Goal: Task Accomplishment & Management: Use online tool/utility

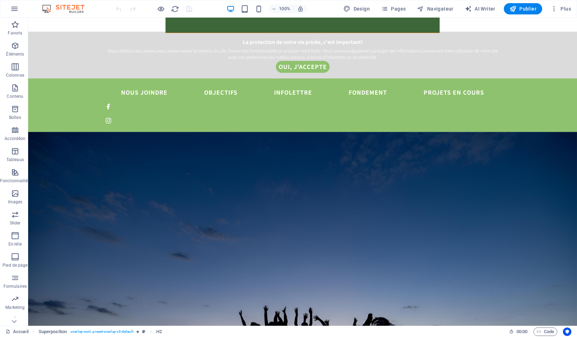
scroll to position [252, 0]
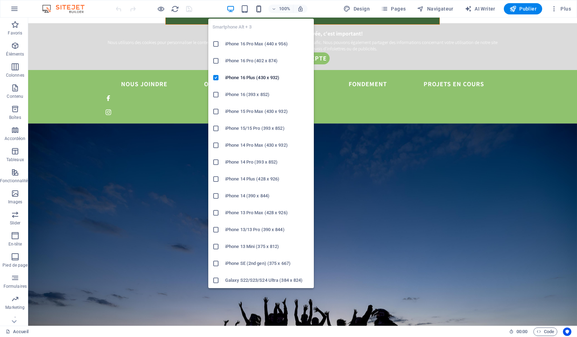
click at [259, 8] on icon "button" at bounding box center [259, 9] width 8 height 8
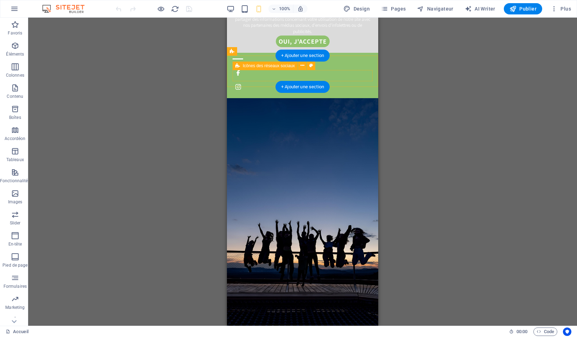
click at [336, 75] on div at bounding box center [303, 79] width 140 height 25
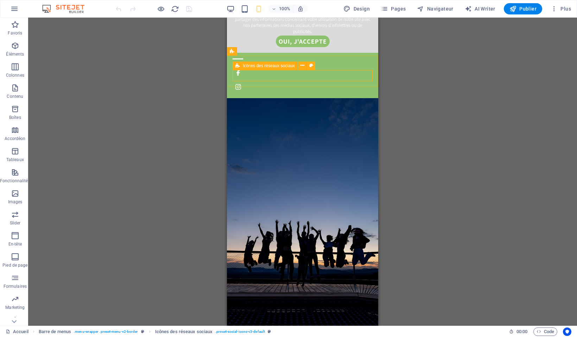
click at [253, 67] on span "Icônes des réseaux sociaux" at bounding box center [269, 66] width 52 height 4
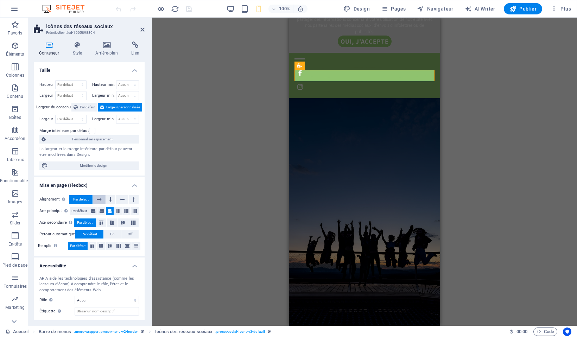
click at [100, 202] on icon at bounding box center [99, 199] width 5 height 8
click at [81, 200] on span "Par défaut" at bounding box center [80, 199] width 15 height 8
click at [382, 65] on span "Icône" at bounding box center [383, 66] width 10 height 4
select select "xMidYMid"
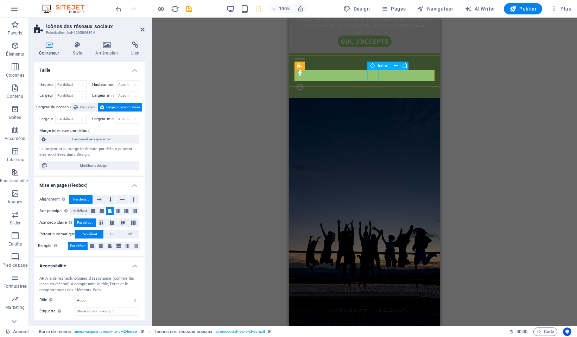
select select "px"
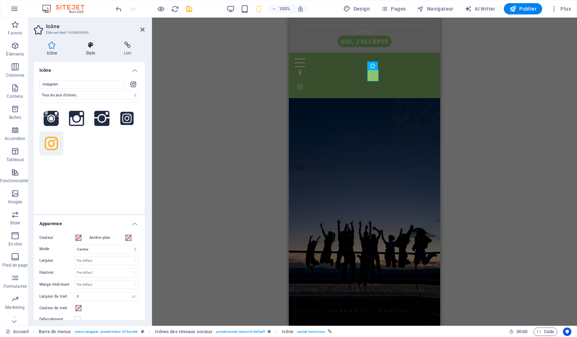
click at [93, 45] on icon at bounding box center [90, 45] width 35 height 7
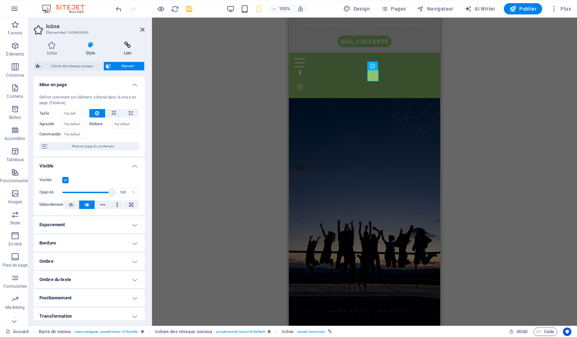
click at [128, 46] on icon at bounding box center [128, 45] width 34 height 7
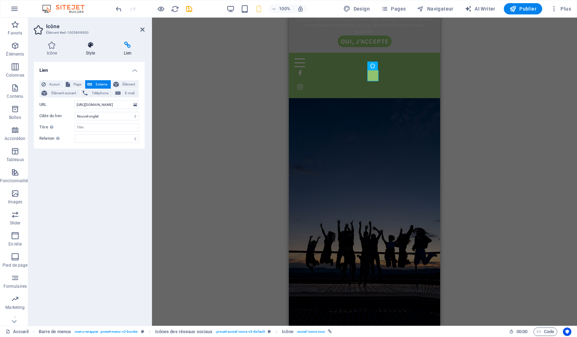
click at [99, 49] on h4 "Style" at bounding box center [92, 49] width 38 height 15
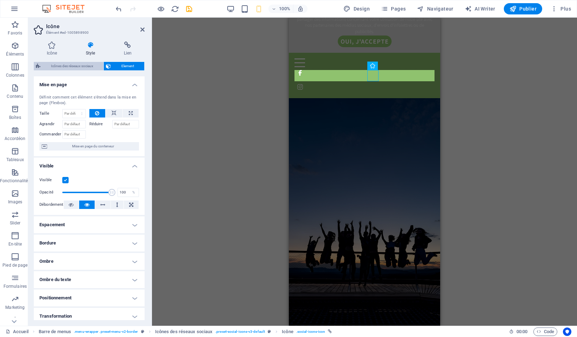
click at [80, 68] on span "Icônes des réseaux sociaux" at bounding box center [72, 66] width 59 height 8
select select "rem"
select select "preset-social-icons-v3-default"
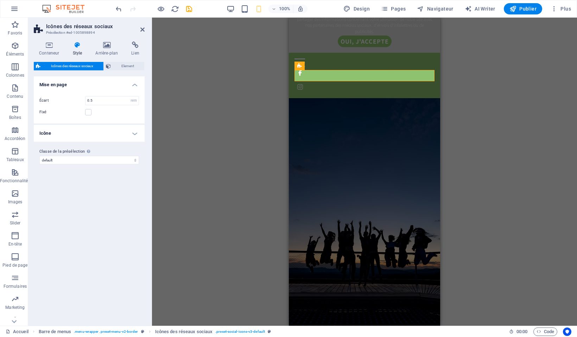
click at [127, 131] on h4 "Icône" at bounding box center [89, 133] width 111 height 17
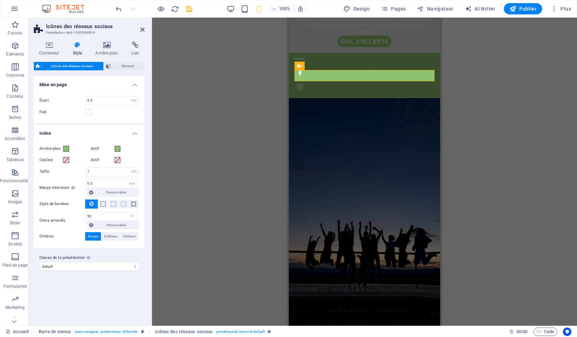
click at [127, 131] on h4 "Icône" at bounding box center [89, 131] width 111 height 13
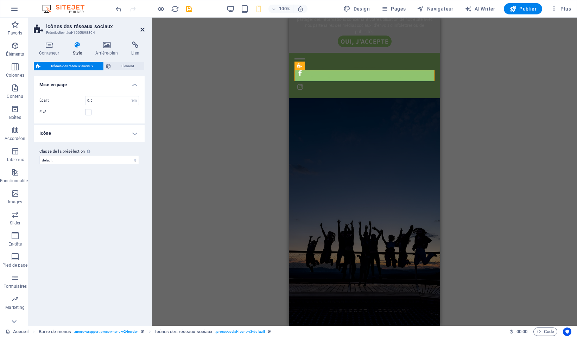
click at [143, 27] on icon at bounding box center [142, 30] width 4 height 6
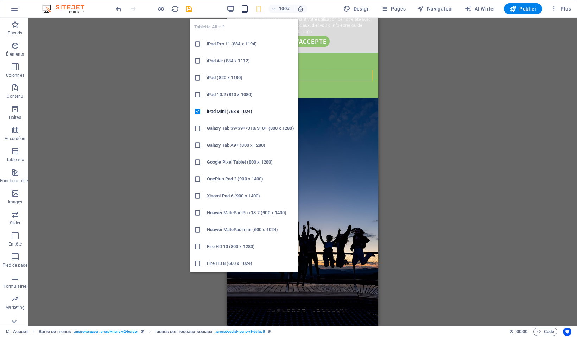
click at [246, 8] on icon "button" at bounding box center [245, 9] width 8 height 8
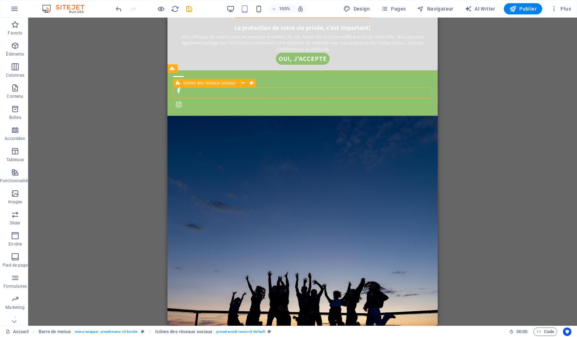
click at [203, 83] on span "Icônes des réseaux sociaux" at bounding box center [209, 83] width 52 height 4
select select "rem"
select select "preset-social-icons-v3-default"
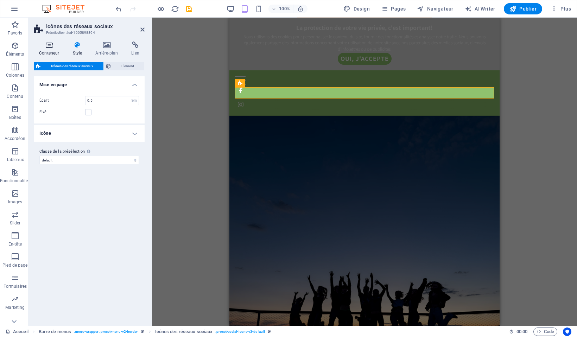
click at [49, 45] on icon at bounding box center [49, 45] width 31 height 7
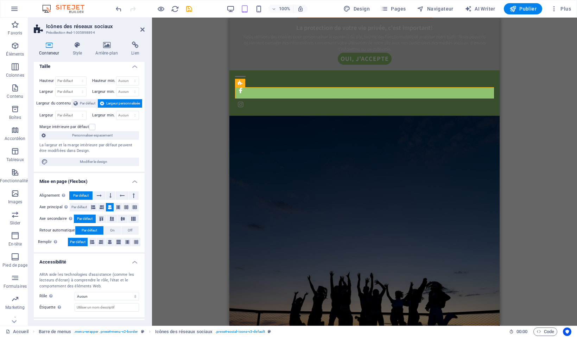
scroll to position [0, 0]
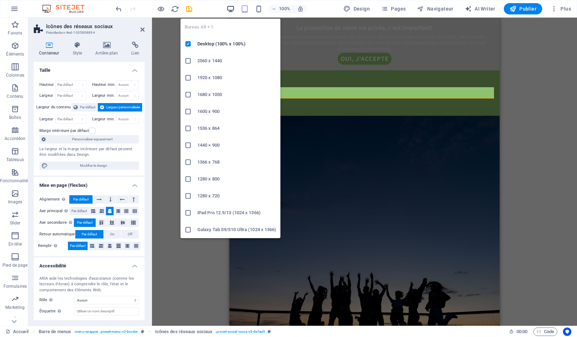
click at [229, 12] on icon "button" at bounding box center [231, 9] width 8 height 8
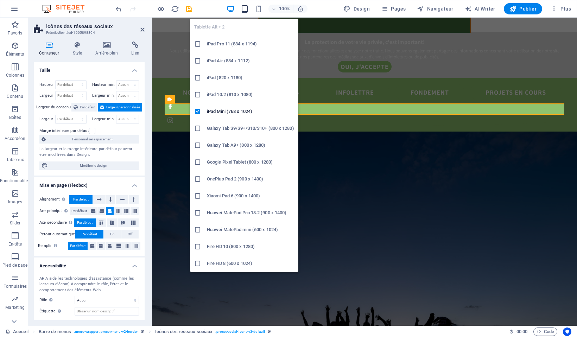
click at [246, 9] on icon "button" at bounding box center [245, 9] width 8 height 8
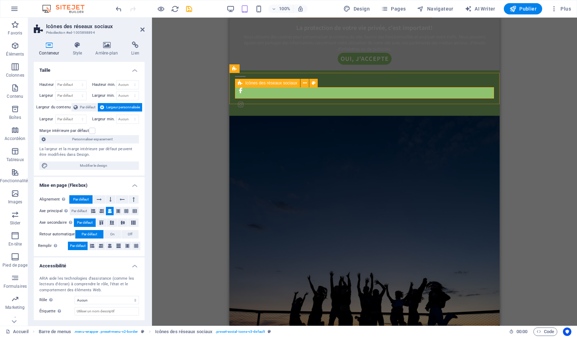
click at [289, 92] on div at bounding box center [364, 97] width 259 height 25
click at [304, 83] on icon at bounding box center [305, 83] width 4 height 7
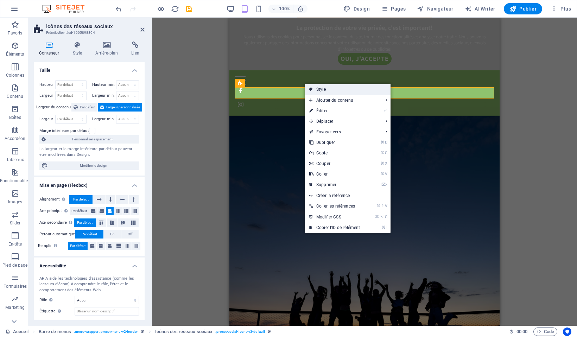
click at [322, 89] on link "Style" at bounding box center [348, 89] width 86 height 11
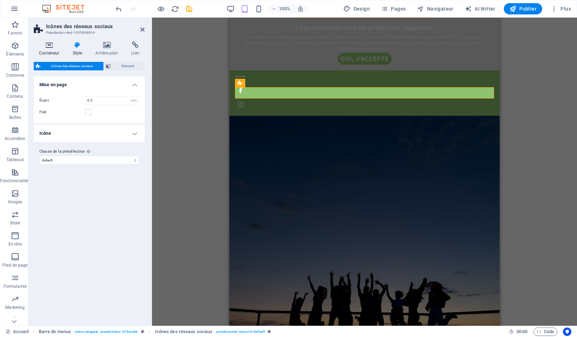
click at [50, 48] on icon at bounding box center [49, 45] width 31 height 7
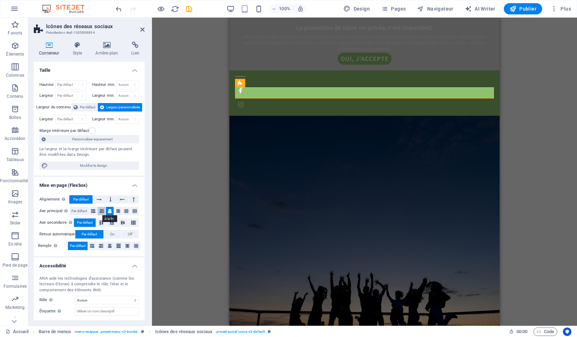
click at [102, 211] on icon at bounding box center [102, 211] width 4 height 8
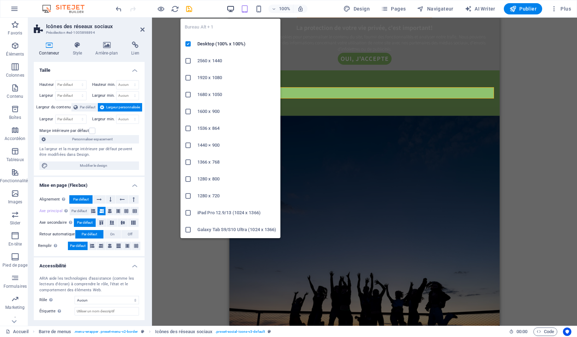
click at [231, 8] on icon "button" at bounding box center [231, 9] width 8 height 8
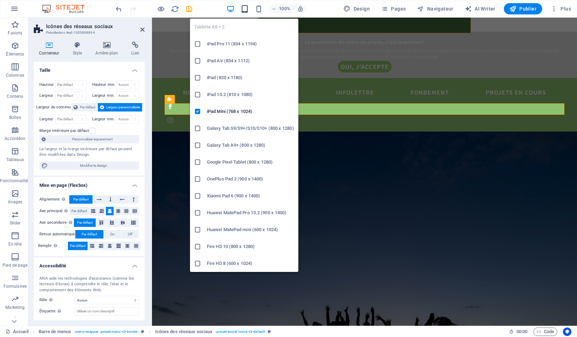
click at [246, 8] on icon "button" at bounding box center [245, 9] width 8 height 8
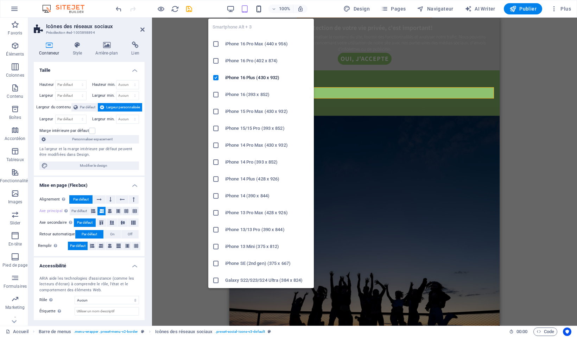
click at [260, 8] on icon "button" at bounding box center [259, 9] width 8 height 8
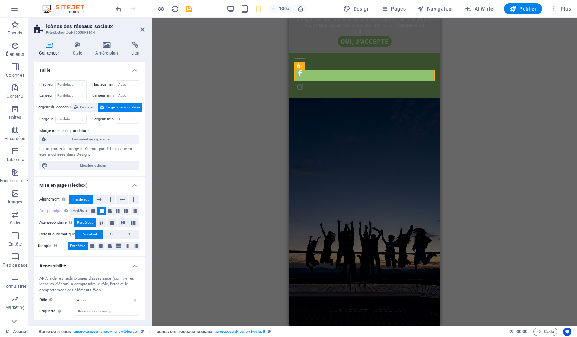
click at [468, 77] on div "H2 Superposition Image H6 Barre de cookies Texte Barre de menus Menu Icônes des…" at bounding box center [364, 172] width 425 height 308
click at [144, 27] on icon at bounding box center [142, 30] width 4 height 6
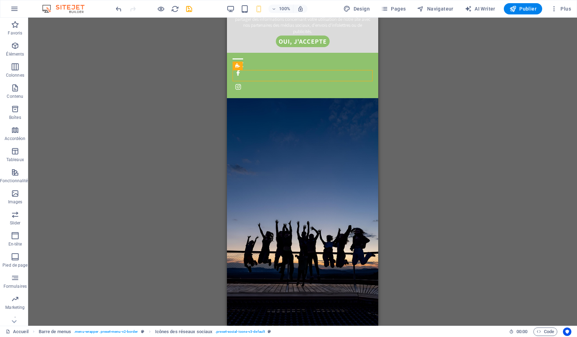
click at [224, 90] on div "H2 Superposition Image H6 Barre de cookies Texte Barre de menus Menu Icônes des…" at bounding box center [302, 172] width 549 height 308
click at [191, 100] on div "H2 Superposition Image H6 Barre de cookies Texte Barre de menus Menu Icônes des…" at bounding box center [302, 172] width 549 height 308
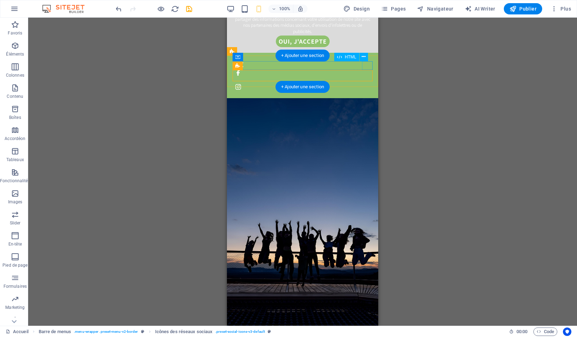
click at [366, 63] on div at bounding box center [303, 62] width 140 height 9
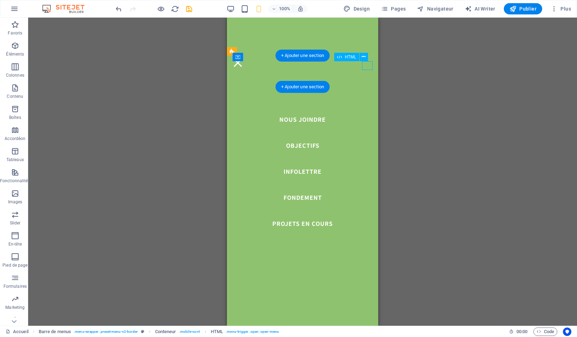
click at [368, 66] on div at bounding box center [303, 62] width 140 height 9
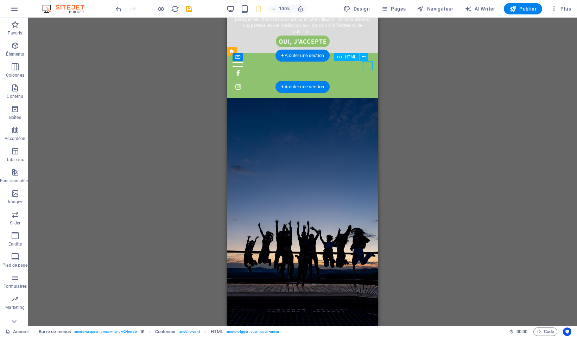
click at [368, 65] on div at bounding box center [303, 62] width 140 height 9
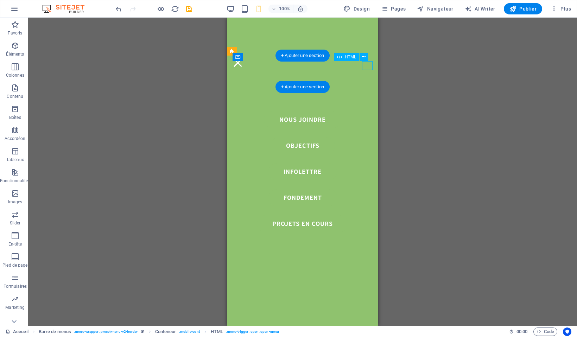
click at [368, 65] on div at bounding box center [303, 62] width 140 height 9
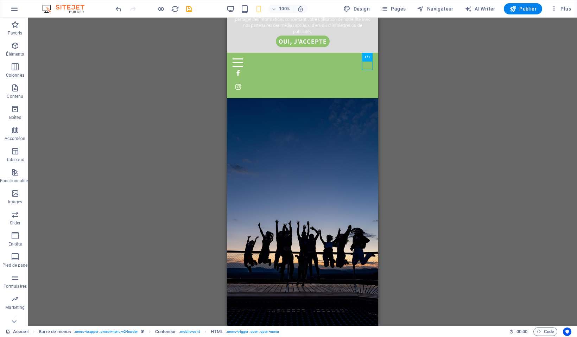
click at [398, 68] on div "H2 Superposition Image H6 Barre de cookies Texte Barre de menus Menu Icônes des…" at bounding box center [302, 172] width 549 height 308
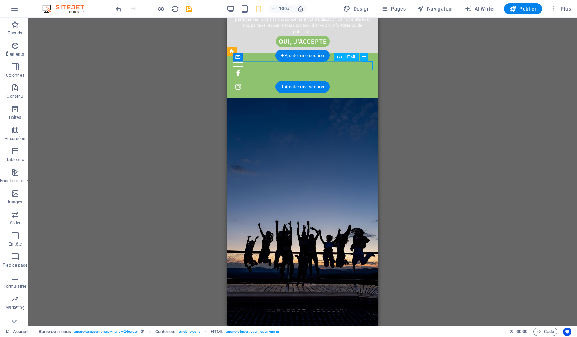
click at [368, 65] on div at bounding box center [303, 62] width 140 height 9
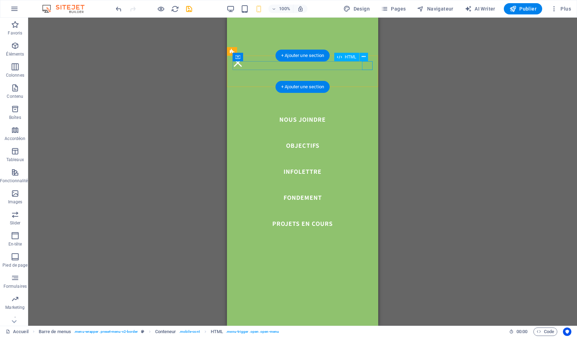
click at [368, 65] on div at bounding box center [303, 62] width 140 height 9
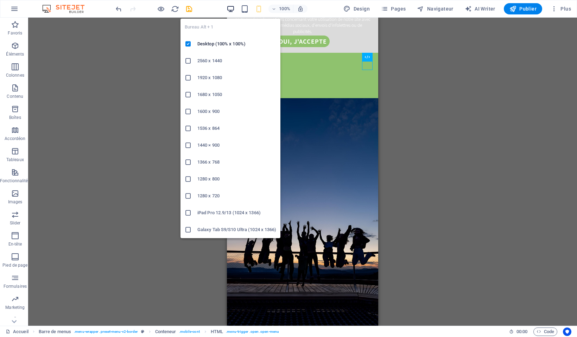
click at [231, 8] on icon "button" at bounding box center [231, 9] width 8 height 8
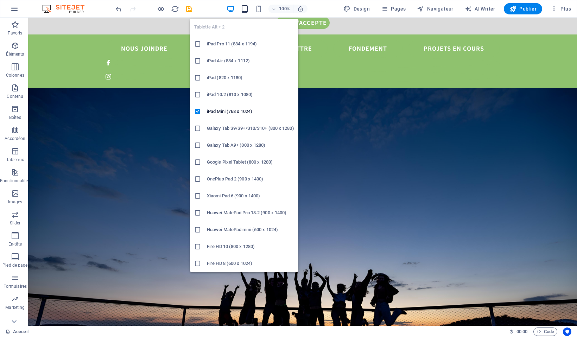
click at [243, 11] on icon "button" at bounding box center [245, 9] width 8 height 8
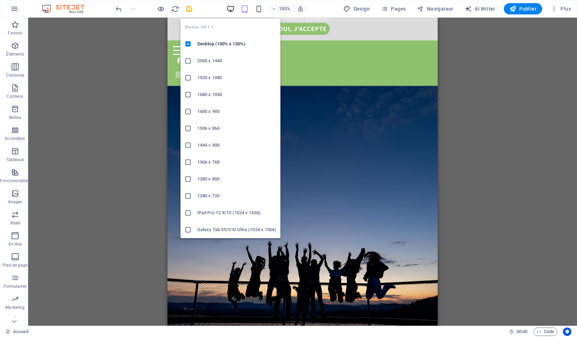
click at [230, 11] on icon "button" at bounding box center [231, 9] width 8 height 8
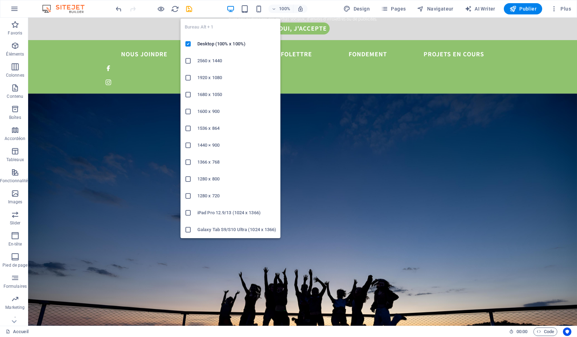
scroll to position [288, 0]
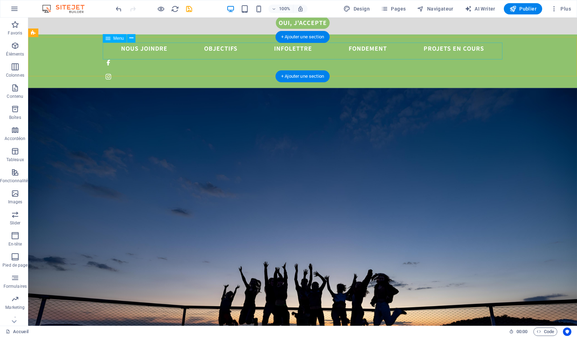
click at [495, 49] on nav "Nous joindre Objectifs Infolettre Fondement Projets en cours" at bounding box center [303, 48] width 400 height 17
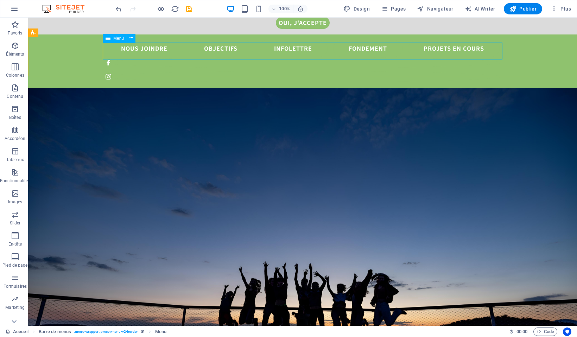
click at [119, 39] on span "Menu" at bounding box center [118, 38] width 11 height 4
select select "default"
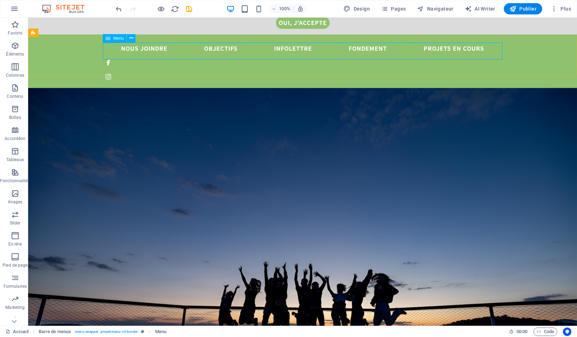
select select "default"
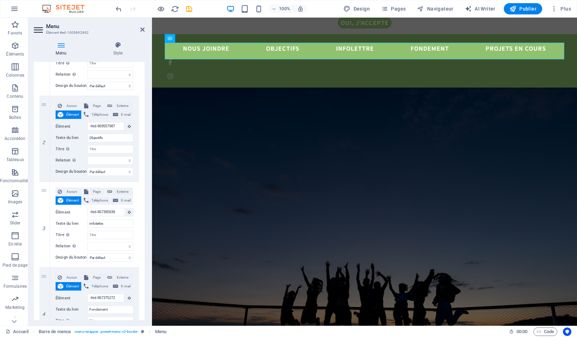
scroll to position [0, 0]
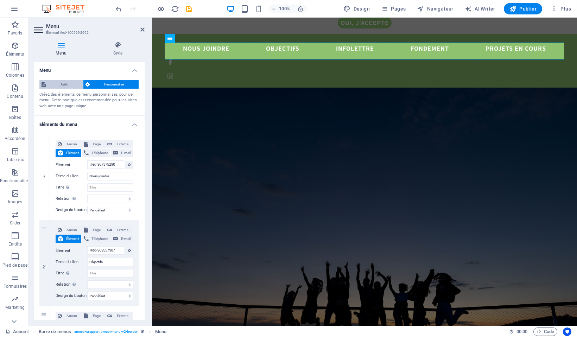
click at [76, 82] on span "Auto" at bounding box center [64, 84] width 33 height 8
click at [133, 70] on h4 "Menu" at bounding box center [89, 68] width 111 height 13
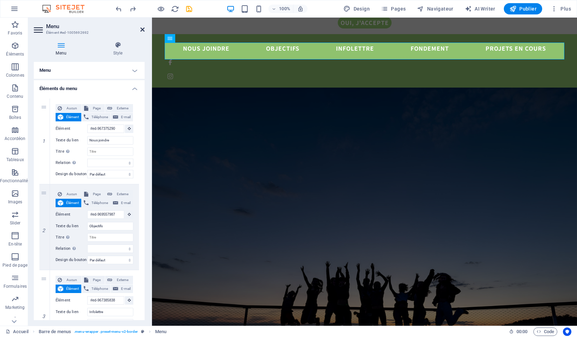
click at [142, 29] on icon at bounding box center [142, 30] width 4 height 6
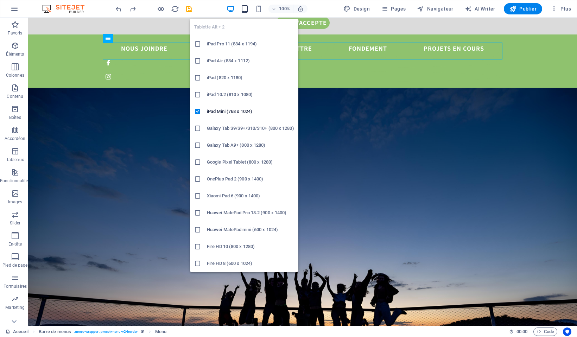
click at [244, 8] on icon "button" at bounding box center [245, 9] width 8 height 8
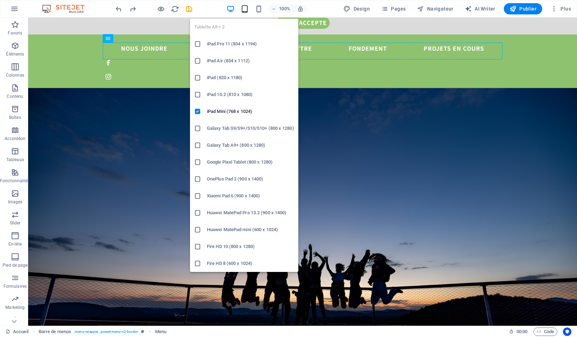
scroll to position [282, 0]
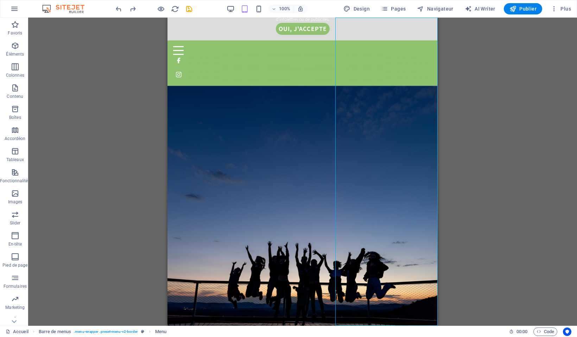
click at [454, 74] on div "H2 Superposition Image H6 Barre de cookies Texte Barre de menus Menu Icônes des…" at bounding box center [302, 172] width 549 height 308
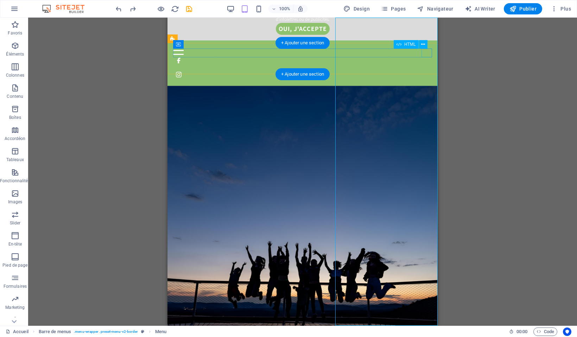
click at [428, 53] on div at bounding box center [302, 50] width 259 height 9
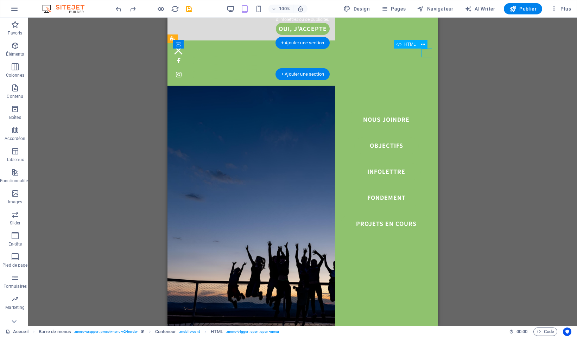
click at [428, 53] on div at bounding box center [302, 50] width 259 height 9
